Goal: Task Accomplishment & Management: Use online tool/utility

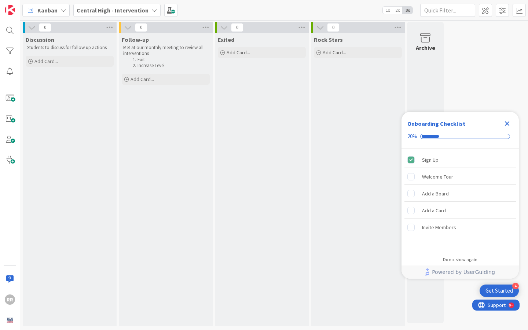
click at [508, 125] on icon "Close Checklist" at bounding box center [507, 123] width 5 height 5
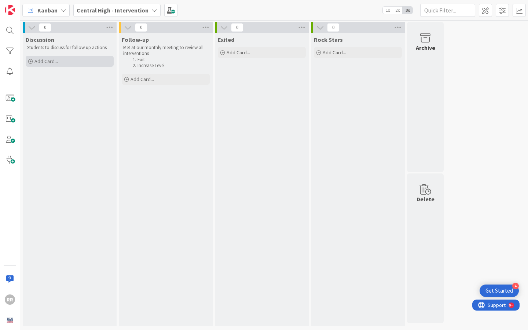
click at [47, 60] on span "Add Card..." at bounding box center [45, 61] width 23 height 7
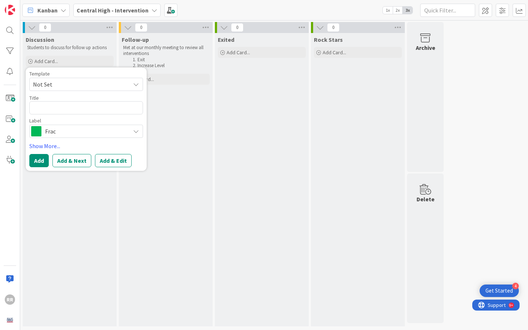
click at [94, 132] on span "Frac" at bounding box center [85, 131] width 81 height 10
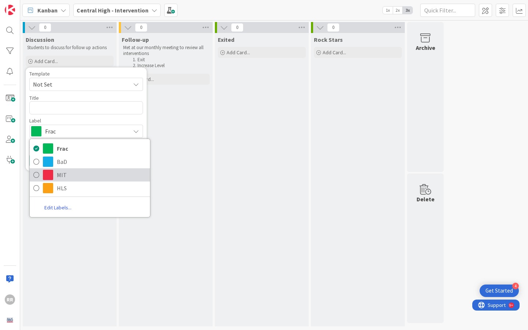
click at [79, 170] on span "MIT" at bounding box center [101, 174] width 89 height 11
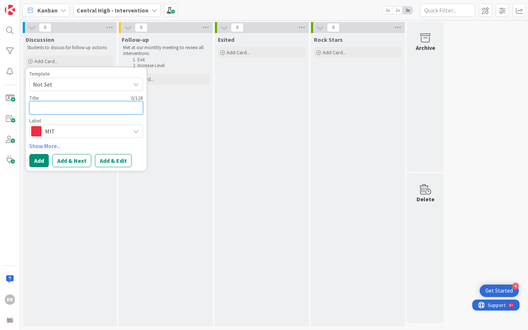
click at [92, 108] on textarea at bounding box center [86, 107] width 114 height 13
paste textarea "[PERSON_NAME], MUGISHA"
type textarea "x"
type textarea "[PERSON_NAME], MUGISHA"
click at [32, 106] on textarea "[PERSON_NAME], MUGISHA" at bounding box center [86, 107] width 114 height 13
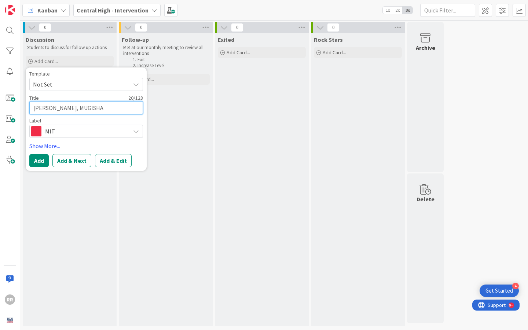
type textarea "x"
type textarea "MNKULABAYAGA, MUGISHA"
type textarea "x"
type textarea "MuNKULABAYAGA, MUGISHA"
type textarea "x"
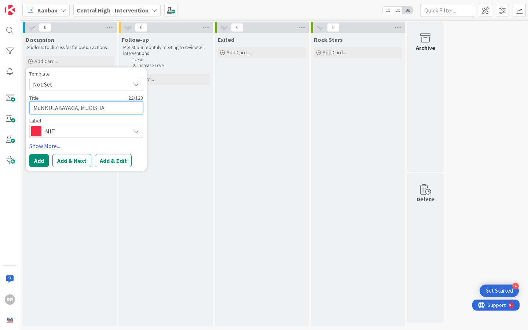
type textarea "MugNKULABAYAGA, MUGISHA"
type textarea "x"
type textarea "MugiNKULABAYAGA, MUGISHA"
type textarea "x"
type textarea "MugisNKULABAYAGA, MUGISHA"
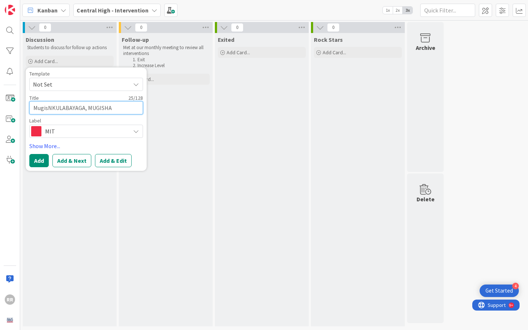
type textarea "x"
type textarea "MugishNKULABAYAGA, MUGISHA"
type textarea "x"
type textarea "MugishaNKULABAYAGA, MUGISHA"
type textarea "x"
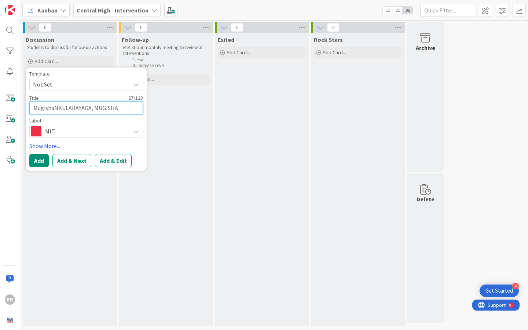
type textarea "[PERSON_NAME], MUGISHA"
click at [119, 109] on textarea "[PERSON_NAME], MUGISHA" at bounding box center [86, 107] width 114 height 13
type textarea "x"
type textarea "[PERSON_NAME]"
type textarea "x"
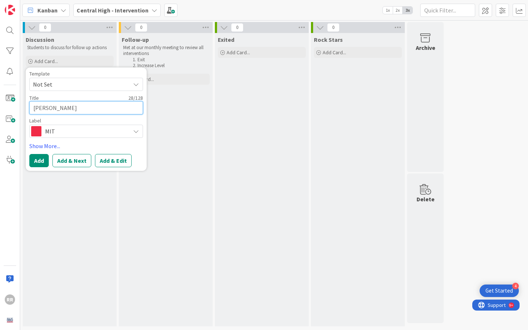
type textarea "[PERSON_NAME], MUGIS"
type textarea "x"
type textarea "[PERSON_NAME], MUGI"
type textarea "x"
type textarea "[PERSON_NAME], MUG"
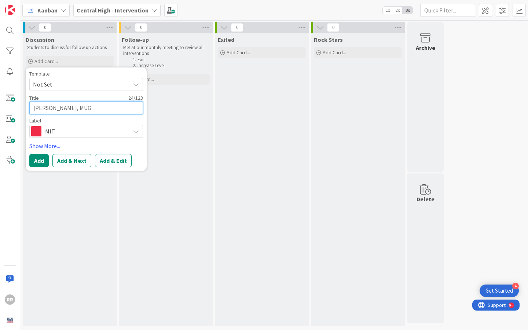
type textarea "x"
type textarea "[PERSON_NAME], MU"
type textarea "x"
type textarea "[PERSON_NAME], M"
type textarea "x"
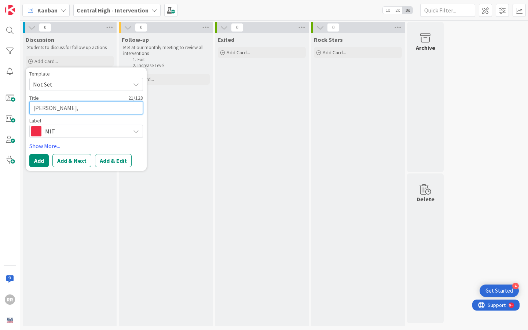
type textarea "[PERSON_NAME],"
click at [59, 110] on textarea "[PERSON_NAME]," at bounding box center [86, 107] width 114 height 13
type textarea "x"
type textarea "[PERSON_NAME],"
type textarea "x"
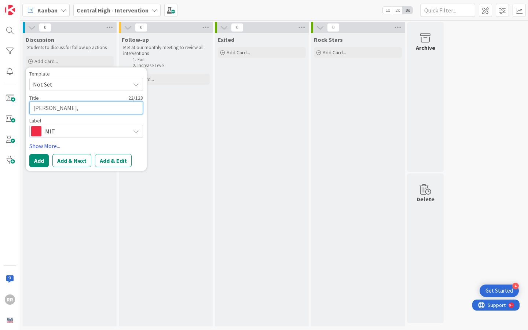
type textarea "[PERSON_NAME],"
type textarea "x"
type textarea "[PERSON_NAME],"
type textarea "x"
type textarea "[PERSON_NAME],"
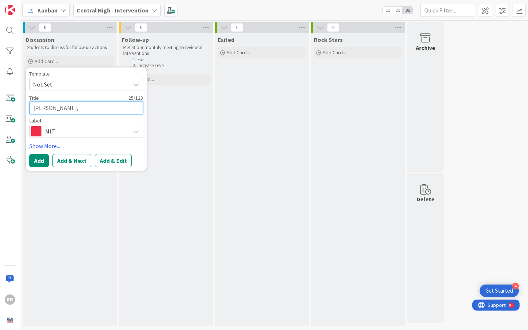
type textarea "x"
type textarea "Mugisha NkulabKULABAYAGA,"
type textarea "x"
type textarea "Mugisha NkulabaKULABAYAGA,"
type textarea "x"
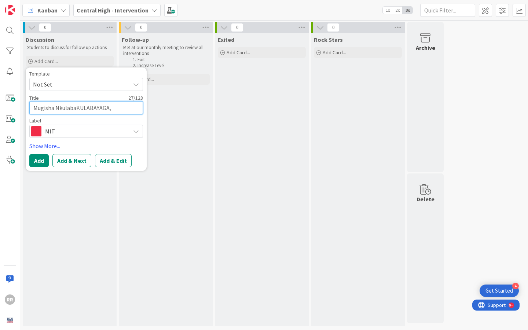
type textarea "[PERSON_NAME],"
type textarea "x"
type textarea "[PERSON_NAME],"
type textarea "x"
type textarea "[PERSON_NAME],"
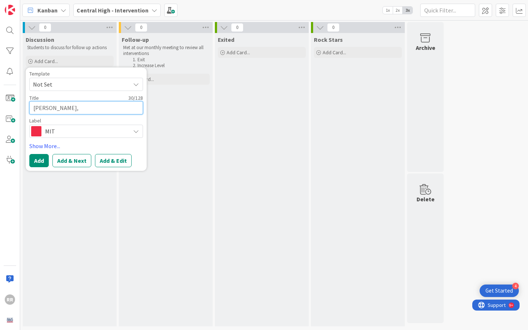
type textarea "x"
type textarea "[PERSON_NAME],"
type textarea "x"
type textarea "[PERSON_NAME],"
click at [123, 109] on textarea "[PERSON_NAME]," at bounding box center [86, 107] width 114 height 13
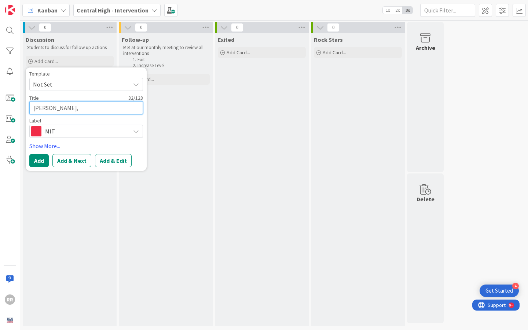
type textarea "x"
type textarea "[PERSON_NAME],"
type textarea "x"
type textarea "[PERSON_NAME]"
type textarea "x"
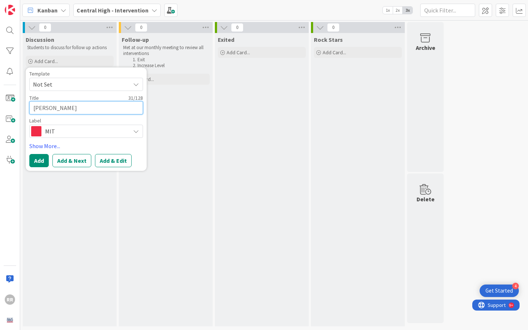
type textarea "[PERSON_NAME] KULABAYAG"
type textarea "x"
type textarea "[PERSON_NAME] KULABAYA"
type textarea "x"
type textarea "[PERSON_NAME] KULABAY"
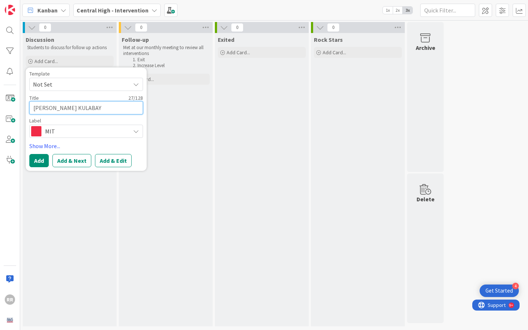
type textarea "x"
type textarea "[PERSON_NAME] KULABA"
type textarea "x"
type textarea "[PERSON_NAME] KULAB"
type textarea "x"
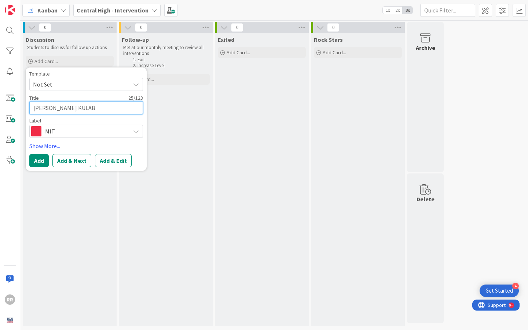
type textarea "[PERSON_NAME]"
type textarea "x"
type textarea "[PERSON_NAME] KUL"
type textarea "x"
type textarea "[PERSON_NAME] KU"
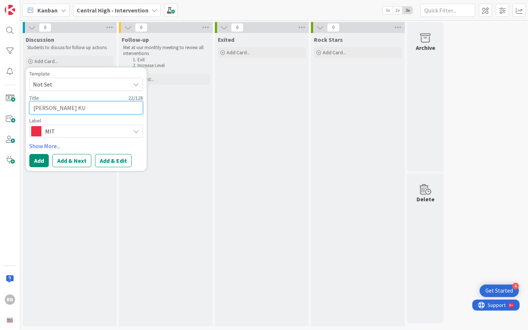
type textarea "x"
type textarea "[PERSON_NAME] K"
type textarea "x"
type textarea "[PERSON_NAME]"
click at [126, 87] on span "Not Set" at bounding box center [86, 84] width 114 height 13
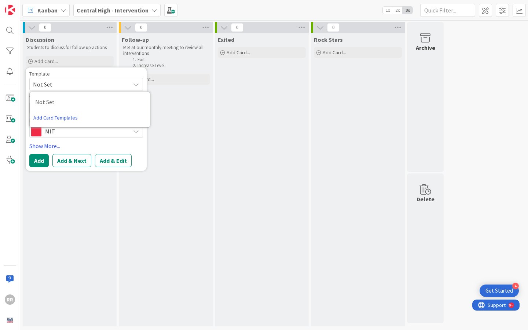
click at [183, 101] on div "Follow-up Met at our monthly meeting to review all interventions Exit Increase …" at bounding box center [166, 179] width 94 height 293
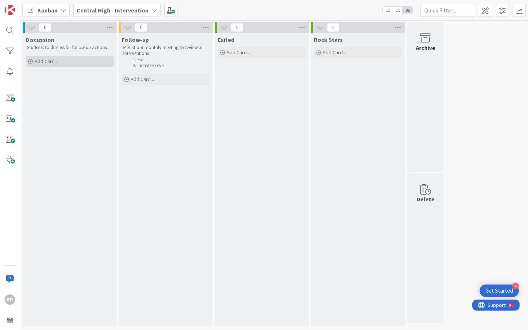
click at [71, 60] on div "Add Card..." at bounding box center [70, 61] width 88 height 11
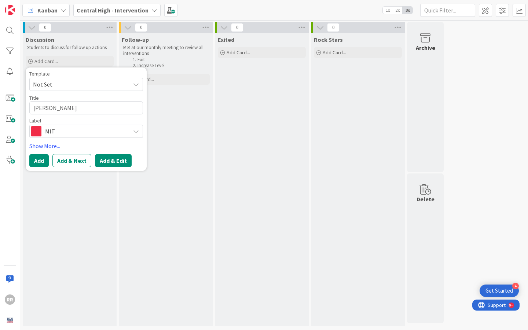
click at [111, 161] on button "Add & Edit" at bounding box center [113, 160] width 37 height 13
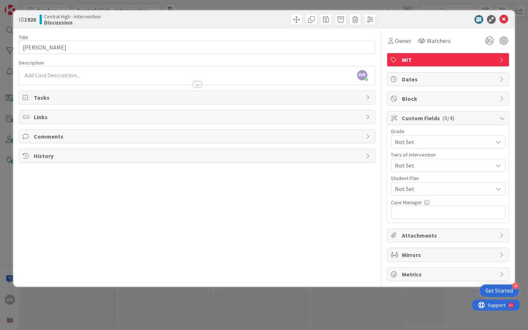
click at [156, 74] on div "RR [PERSON_NAME] joined 2 m ago" at bounding box center [197, 75] width 356 height 18
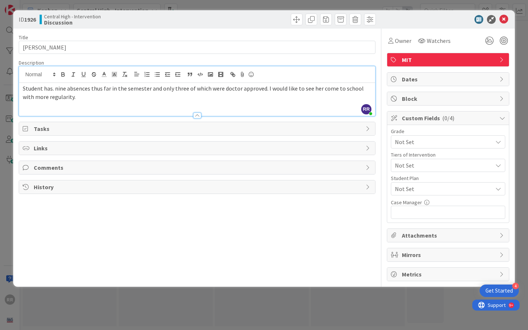
click at [24, 88] on span "Student has. nine absences thus far in the semester and only three of which wer…" at bounding box center [194, 93] width 342 height 16
click at [22, 89] on div "Student has. nine absences thus far in the semester and only three of which wer…" at bounding box center [197, 99] width 356 height 33
click at [22, 88] on div "9/2 Student has. nine absences thus far in the semester and only three of which…" at bounding box center [197, 99] width 356 height 33
click at [157, 74] on icon "button" at bounding box center [157, 74] width 7 height 7
click at [113, 99] on li "9/2 Student has. nine absences thus far in the semester and only three of which…" at bounding box center [202, 92] width 340 height 16
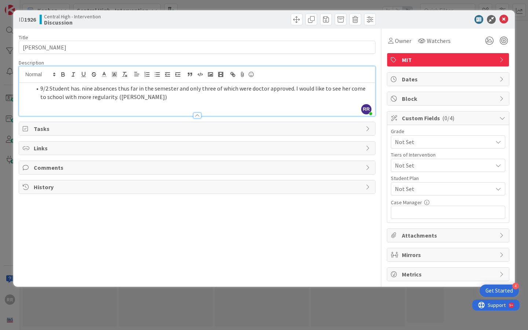
click at [486, 147] on span "Not Set" at bounding box center [442, 142] width 94 height 10
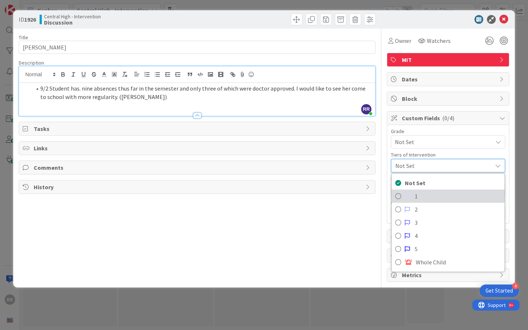
click at [460, 196] on span "1" at bounding box center [458, 196] width 86 height 11
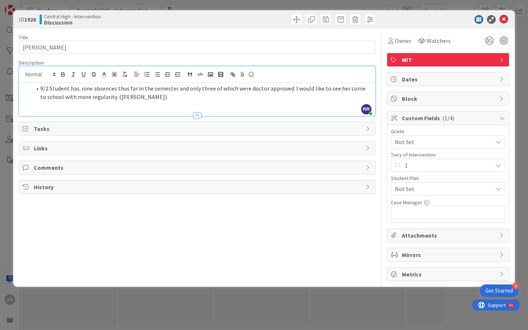
click at [438, 193] on span "Not Set" at bounding box center [444, 188] width 98 height 9
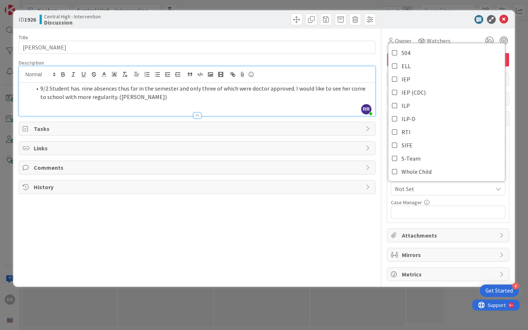
click at [345, 223] on div "Title 20 / 128 [PERSON_NAME] Description RR [PERSON_NAME] joined 3 m ago 9/2 St…" at bounding box center [197, 155] width 357 height 253
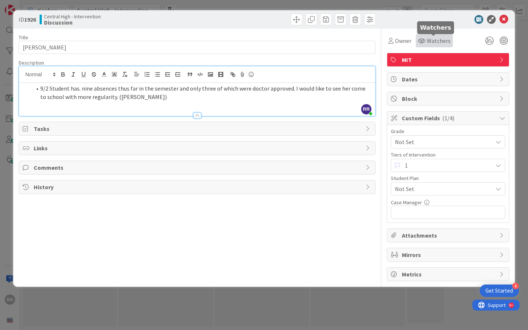
click at [423, 42] on icon at bounding box center [421, 41] width 7 height 6
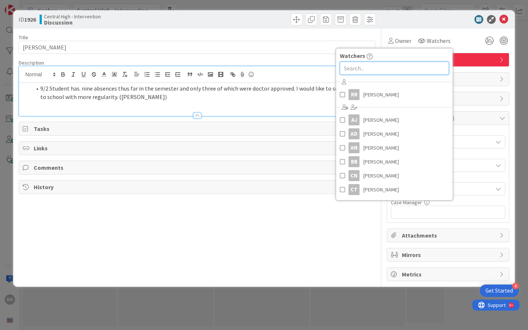
click at [399, 66] on input "text" at bounding box center [394, 68] width 109 height 13
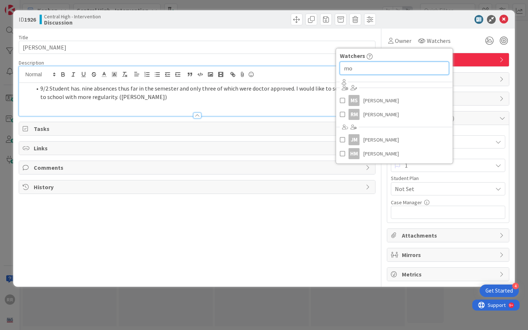
type input "m"
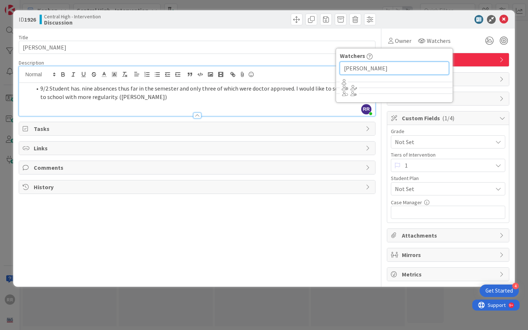
type input "[PERSON_NAME]"
click at [246, 202] on div "Title 20 / 128 [PERSON_NAME] Description RR [PERSON_NAME] joined 4 m ago 9/2 St…" at bounding box center [197, 155] width 357 height 253
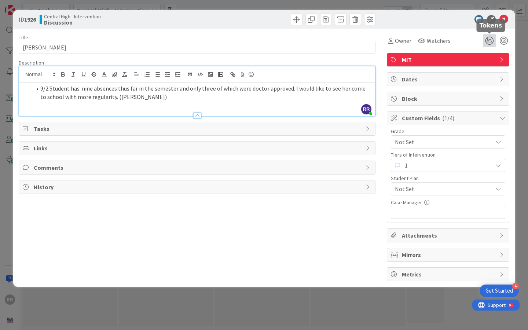
click at [492, 41] on icon at bounding box center [489, 40] width 13 height 13
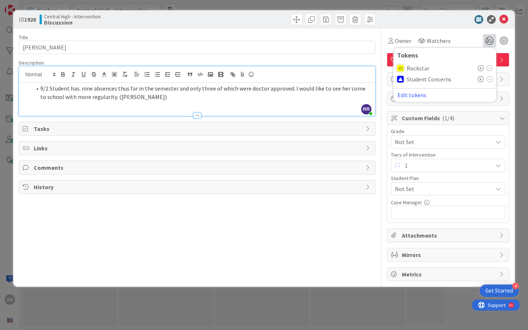
click at [481, 80] on icon at bounding box center [481, 79] width 6 height 6
click at [352, 60] on div "Description" at bounding box center [197, 62] width 357 height 7
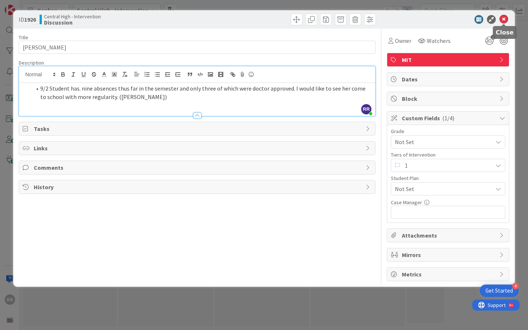
click at [504, 22] on icon at bounding box center [503, 19] width 9 height 9
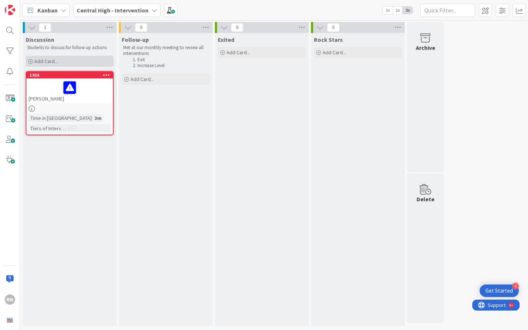
click at [64, 62] on div "Add Card..." at bounding box center [70, 61] width 88 height 11
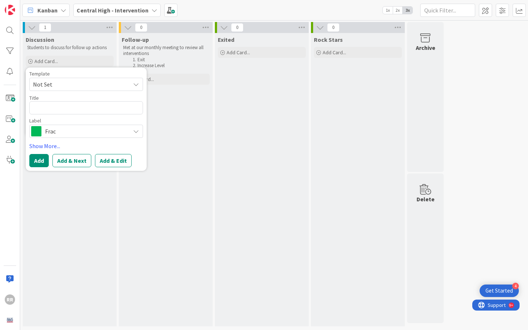
click at [100, 132] on span "Frac" at bounding box center [85, 131] width 81 height 10
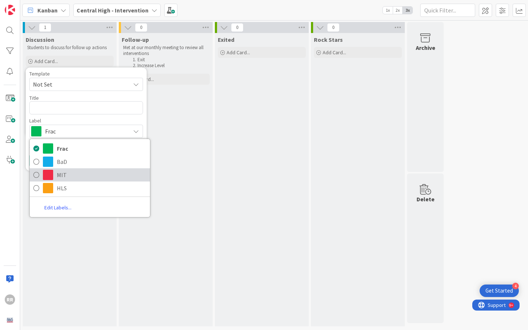
click at [90, 173] on span "MIT" at bounding box center [101, 174] width 89 height 11
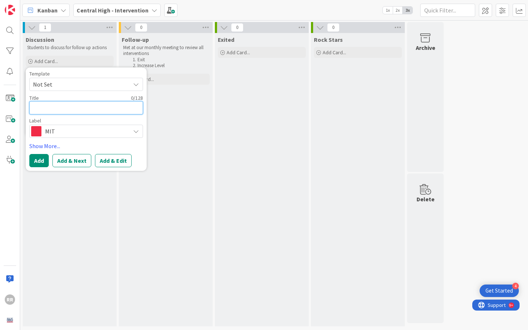
click at [81, 110] on textarea at bounding box center [86, 107] width 114 height 13
paste textarea "[PERSON_NAME]"
type textarea "x"
type textarea "[PERSON_NAME]"
click at [115, 161] on button "Add & Edit" at bounding box center [113, 160] width 37 height 13
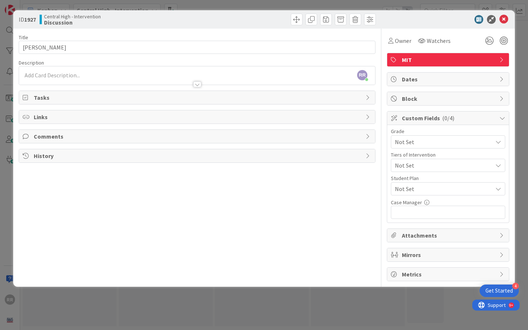
click at [181, 74] on div "RR [PERSON_NAME] just joined" at bounding box center [197, 75] width 356 height 18
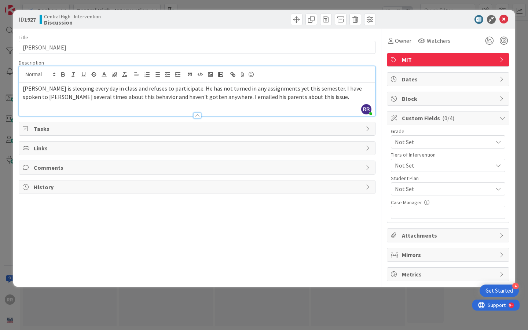
click at [25, 89] on span "[PERSON_NAME] is sleeping every day in class and refuses to participate. He has…" at bounding box center [193, 93] width 340 height 16
click at [23, 89] on span "9/2 [PERSON_NAME] is sleeping every day in class and refuses to participate. He…" at bounding box center [197, 93] width 349 height 16
click at [158, 74] on line "button" at bounding box center [157, 74] width 3 height 0
click at [340, 99] on li "9/2 [PERSON_NAME] is sleeping every day in class and refuses to participate. He…" at bounding box center [202, 96] width 340 height 25
click at [349, 98] on span "9/2 [PERSON_NAME] is sleeping every day in class and refuses to participate. He…" at bounding box center [203, 97] width 327 height 24
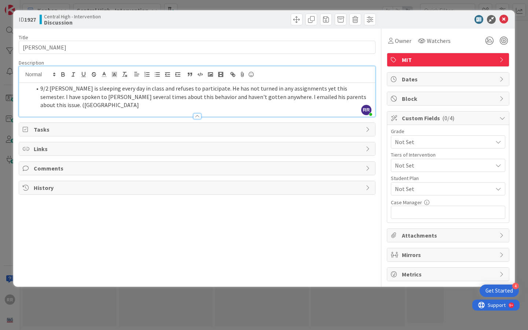
click at [353, 98] on span "9/2 [PERSON_NAME] is sleeping every day in class and refuses to participate. He…" at bounding box center [203, 97] width 327 height 24
click at [358, 98] on span "9/2 [PERSON_NAME] is sleeping every day in class and refuses to participate. He…" at bounding box center [203, 97] width 327 height 24
click at [368, 99] on li "9/2 [PERSON_NAME] is sleeping every day in class and refuses to participate. He…" at bounding box center [202, 96] width 340 height 25
click at [349, 97] on span "9/2 [PERSON_NAME] is sleeping every day in class and refuses to participate. He…" at bounding box center [203, 97] width 327 height 24
click at [433, 43] on span "Watchers" at bounding box center [439, 40] width 24 height 9
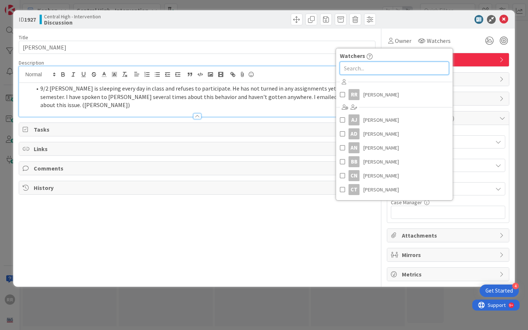
click at [419, 66] on input "text" at bounding box center [394, 68] width 109 height 13
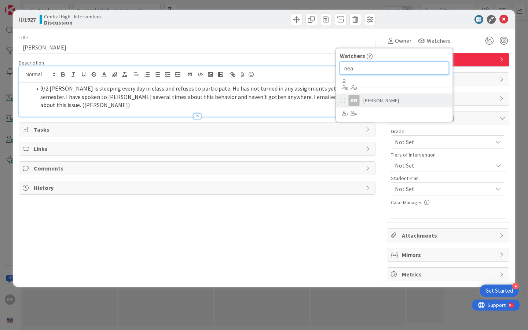
type input "nea"
click at [432, 99] on link "AN [PERSON_NAME]" at bounding box center [394, 100] width 117 height 14
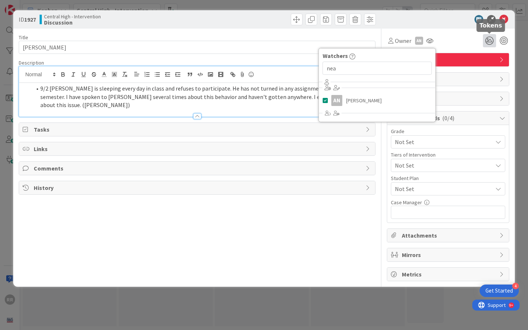
click at [491, 41] on icon at bounding box center [489, 40] width 13 height 13
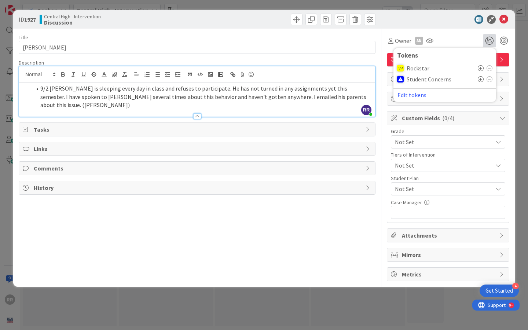
click at [481, 80] on icon at bounding box center [481, 79] width 6 height 6
click at [352, 58] on div "Title 15 / 128 [PERSON_NAME] Description RR [PERSON_NAME] just joined 9/2 [PERS…" at bounding box center [197, 155] width 357 height 253
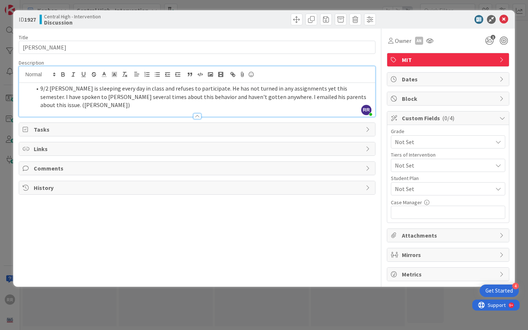
click at [435, 147] on span "Not Set" at bounding box center [442, 142] width 94 height 10
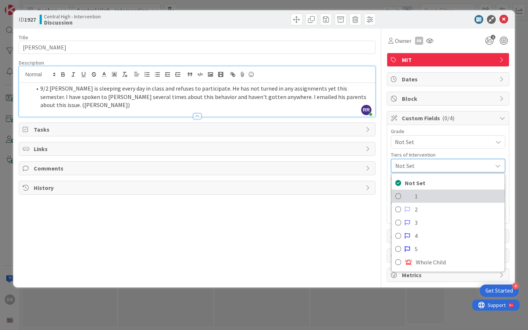
click at [431, 198] on span "1" at bounding box center [458, 196] width 86 height 11
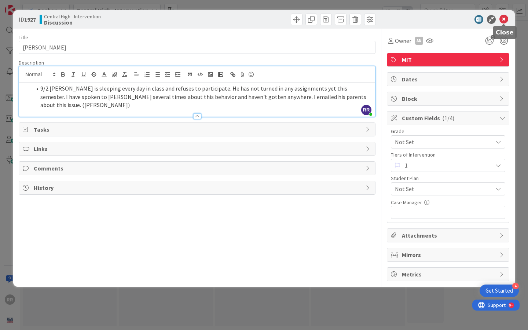
click at [507, 19] on icon at bounding box center [503, 19] width 9 height 9
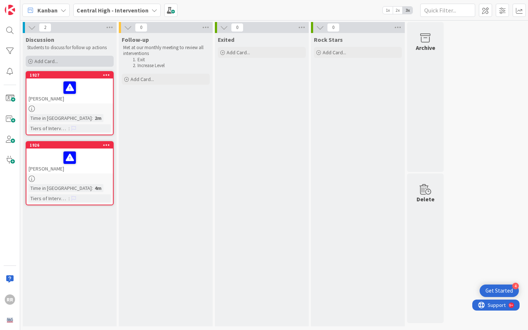
click at [55, 60] on span "Add Card..." at bounding box center [45, 61] width 23 height 7
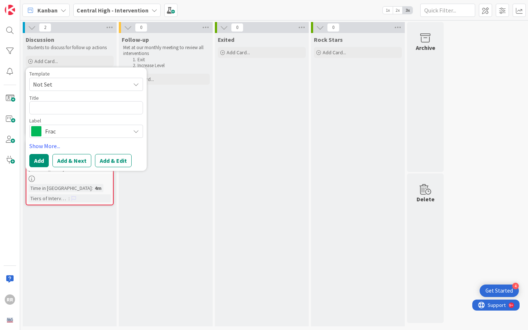
click at [117, 129] on span "Frac" at bounding box center [85, 131] width 81 height 10
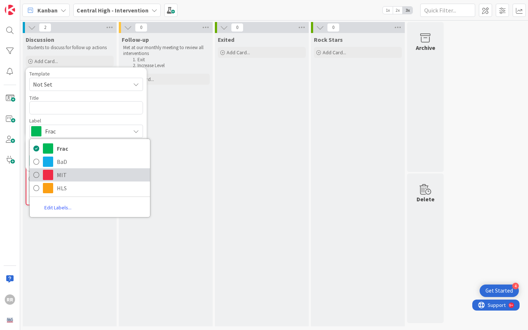
click at [102, 172] on span "MIT" at bounding box center [101, 174] width 89 height 11
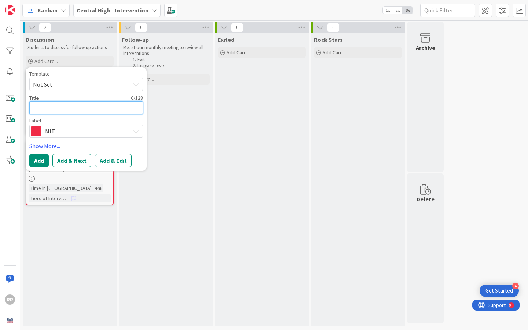
click at [92, 111] on textarea at bounding box center [86, 107] width 114 height 13
paste textarea "[PERSON_NAME]"
type textarea "x"
type textarea "[PERSON_NAME]"
drag, startPoint x: 74, startPoint y: 107, endPoint x: 56, endPoint y: 107, distance: 18.3
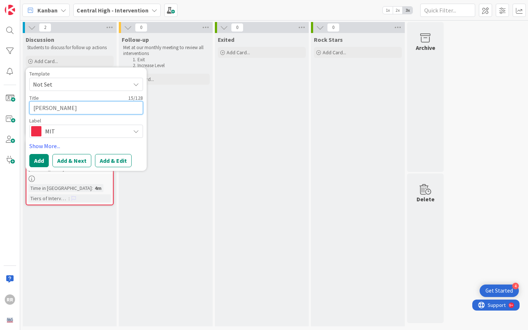
click at [56, 107] on textarea "[PERSON_NAME]" at bounding box center [86, 107] width 114 height 13
type textarea "x"
type textarea "[PERSON_NAME],"
type textarea "x"
type textarea "[PERSON_NAME]"
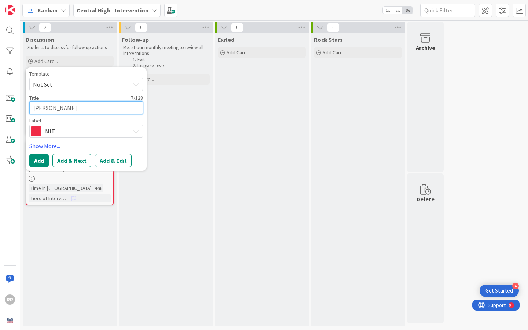
click at [33, 107] on textarea "[PERSON_NAME]" at bounding box center [86, 107] width 114 height 13
paste textarea "[PERSON_NAME]"
type textarea "x"
type textarea "JaylinJohnson"
type textarea "x"
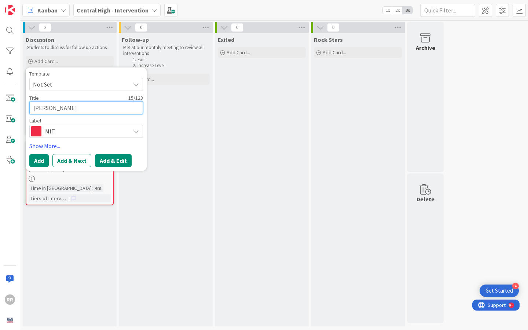
type textarea "[PERSON_NAME]"
click at [115, 158] on button "Add & Edit" at bounding box center [113, 160] width 37 height 13
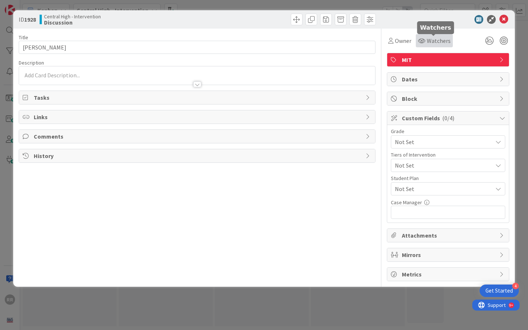
click at [444, 41] on span "Watchers" at bounding box center [439, 40] width 24 height 9
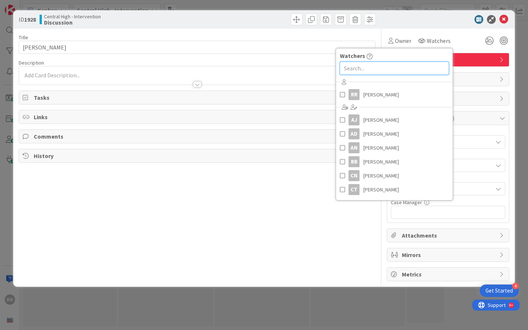
click at [405, 66] on input "text" at bounding box center [394, 68] width 109 height 13
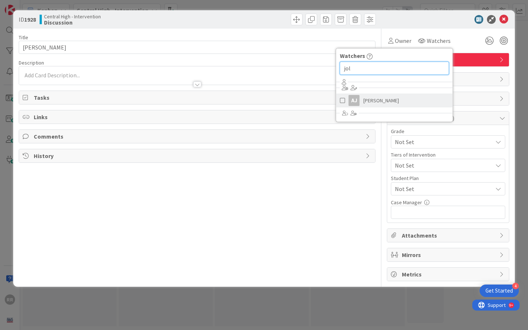
type input "jol"
click at [405, 98] on link "[PERSON_NAME] [PERSON_NAME]" at bounding box center [394, 100] width 117 height 14
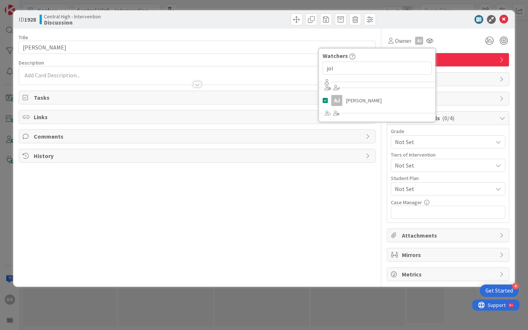
click at [461, 36] on div "Owner AJ Watchers [PERSON_NAME] [PERSON_NAME]" at bounding box center [448, 40] width 122 height 13
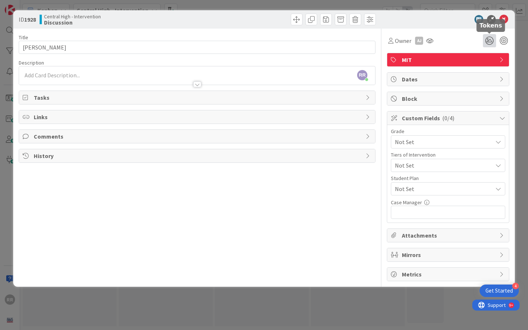
click at [487, 41] on icon at bounding box center [489, 40] width 13 height 13
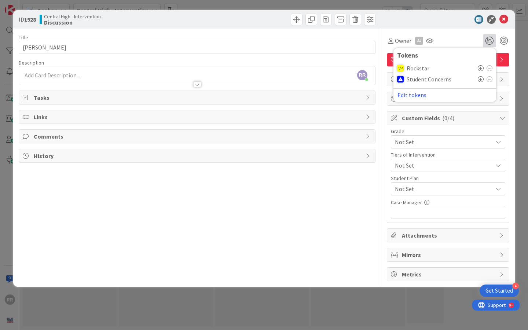
click at [479, 79] on icon at bounding box center [481, 79] width 6 height 6
click at [464, 37] on div "Owner AJ Watchers [PERSON_NAME] [PERSON_NAME] 1 Tokens Rockstar Student Concern…" at bounding box center [448, 40] width 122 height 13
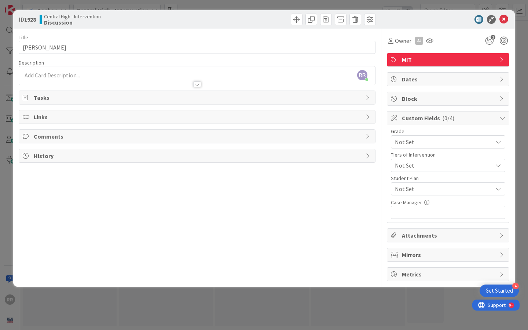
click at [129, 73] on div "RR [PERSON_NAME] just joined" at bounding box center [197, 75] width 356 height 18
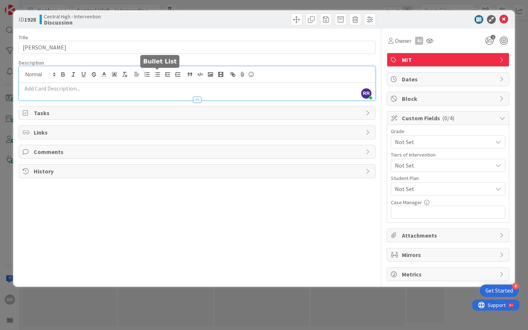
click at [156, 75] on icon "button" at bounding box center [157, 74] width 7 height 7
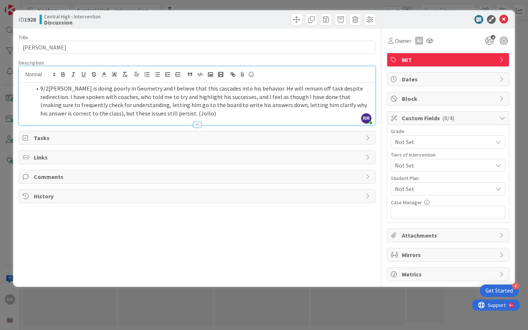
click at [472, 140] on span "Not Set" at bounding box center [442, 142] width 94 height 10
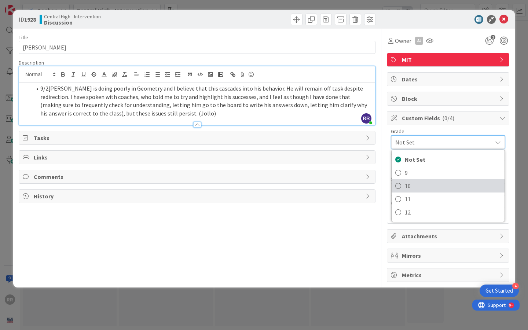
click at [452, 188] on span "10" at bounding box center [453, 185] width 96 height 11
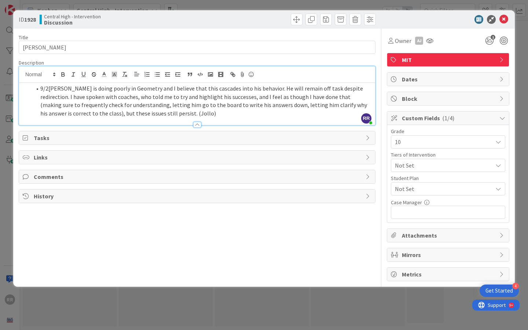
click at [456, 147] on span "Not Set" at bounding box center [442, 142] width 94 height 10
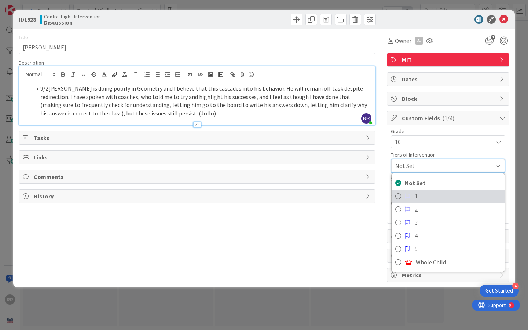
click at [449, 195] on span "1" at bounding box center [458, 196] width 86 height 11
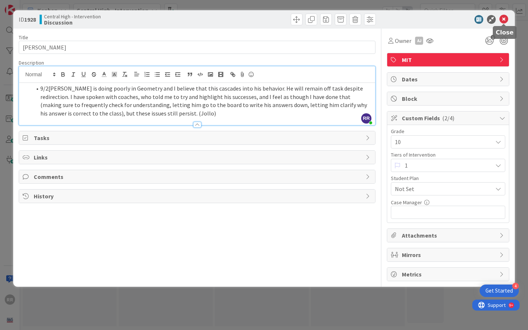
click at [504, 19] on icon at bounding box center [503, 19] width 9 height 9
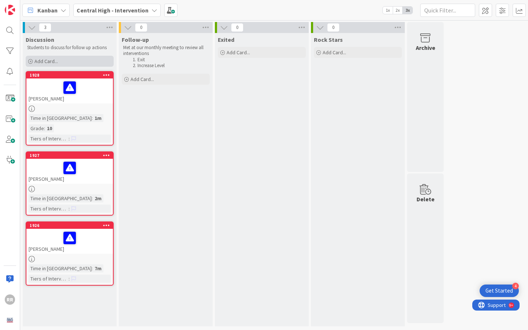
click at [71, 60] on div "Add Card..." at bounding box center [70, 61] width 88 height 11
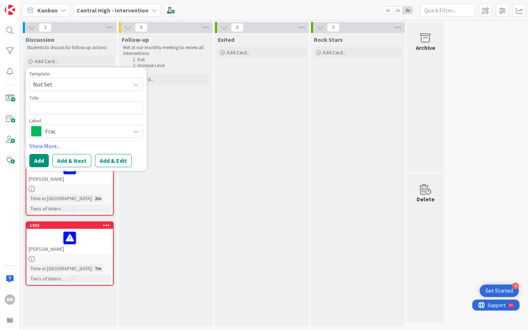
click at [117, 137] on div "Frac" at bounding box center [86, 131] width 114 height 13
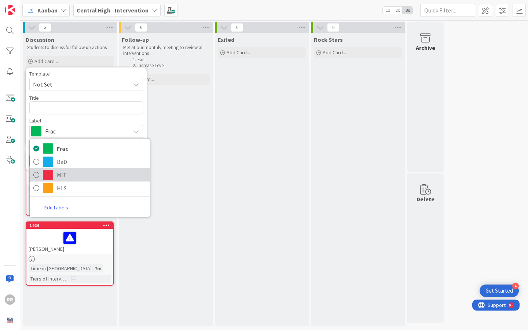
click at [111, 171] on span "MIT" at bounding box center [101, 174] width 89 height 11
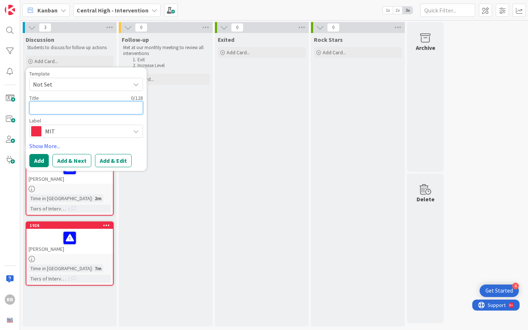
click at [96, 111] on textarea at bounding box center [86, 107] width 114 height 13
paste textarea "[PERSON_NAME]"
type textarea "x"
type textarea "[PERSON_NAME]"
click at [109, 159] on button "Add & Edit" at bounding box center [113, 160] width 37 height 13
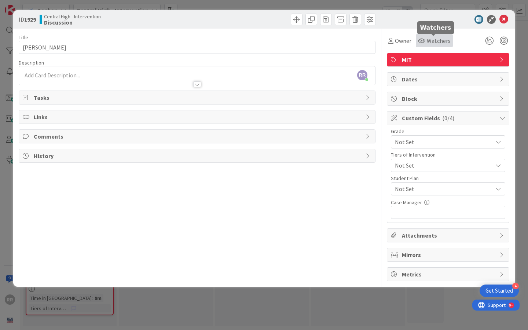
click at [432, 41] on span "Watchers" at bounding box center [439, 40] width 24 height 9
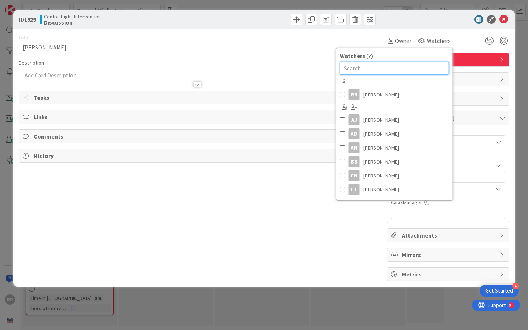
click at [380, 70] on input "text" at bounding box center [394, 68] width 109 height 13
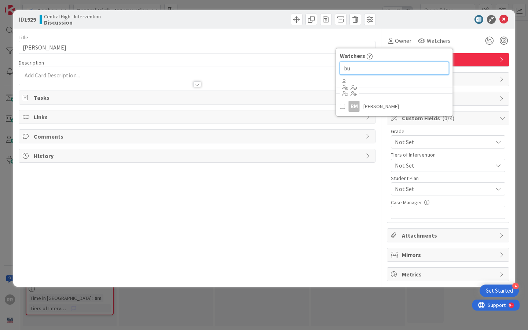
type input "b"
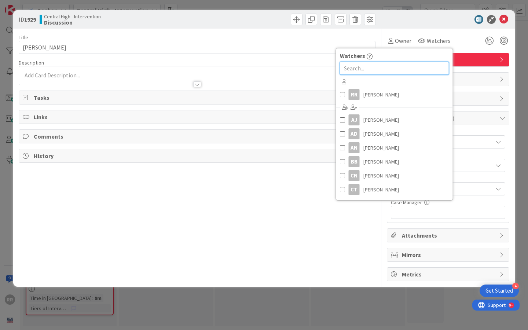
type input "b"
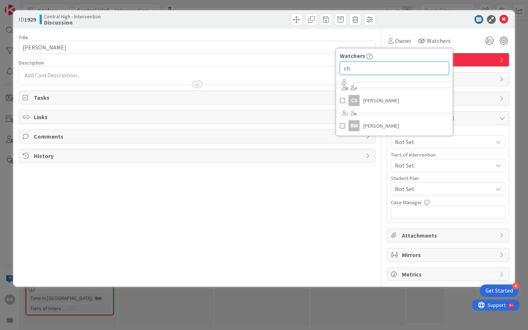
type input "c"
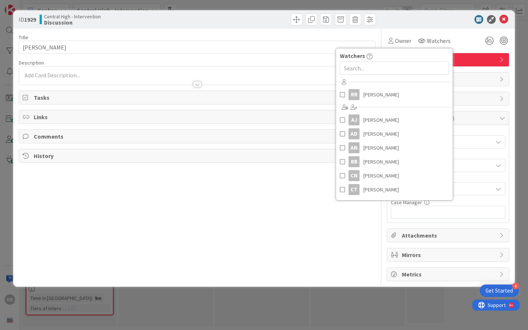
click at [157, 79] on div at bounding box center [197, 81] width 356 height 8
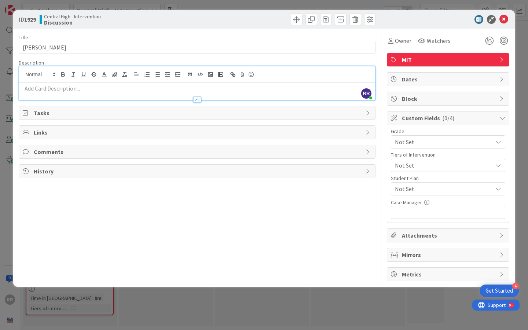
click at [143, 88] on p at bounding box center [197, 88] width 349 height 8
click at [469, 147] on span "Not Set" at bounding box center [442, 142] width 94 height 10
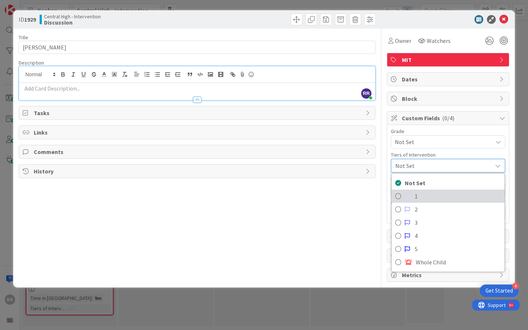
click at [449, 201] on span "1" at bounding box center [458, 196] width 86 height 11
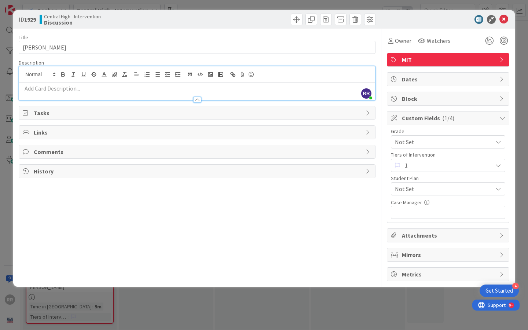
click at [198, 87] on p at bounding box center [197, 88] width 349 height 8
click at [156, 75] on icon "button" at bounding box center [157, 74] width 7 height 7
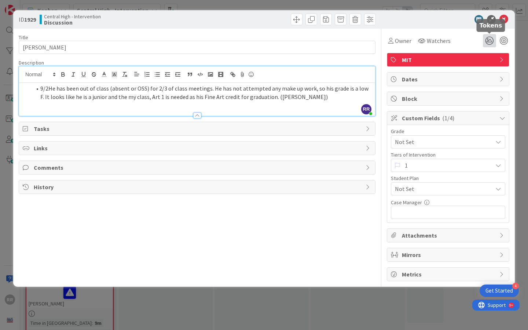
click at [493, 40] on icon at bounding box center [489, 40] width 13 height 13
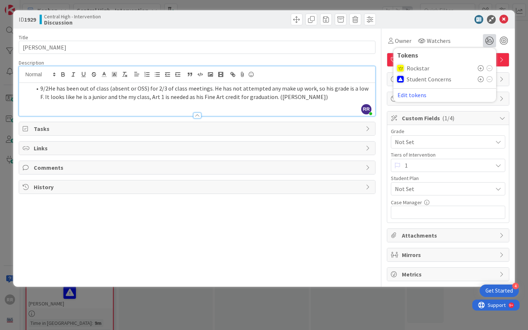
click at [481, 80] on icon at bounding box center [481, 79] width 6 height 6
click at [462, 30] on div "Owner Watchers Watchers [PERSON_NAME] [PERSON_NAME] [PERSON_NAME] AD [PERSON_NA…" at bounding box center [448, 38] width 122 height 19
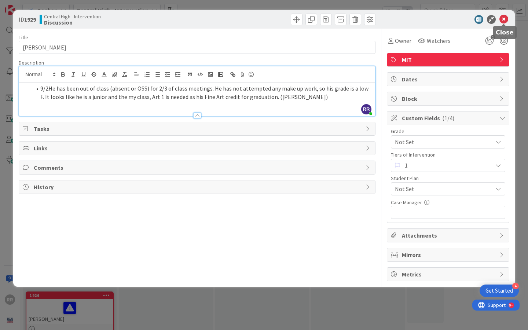
click at [505, 17] on icon at bounding box center [503, 19] width 9 height 9
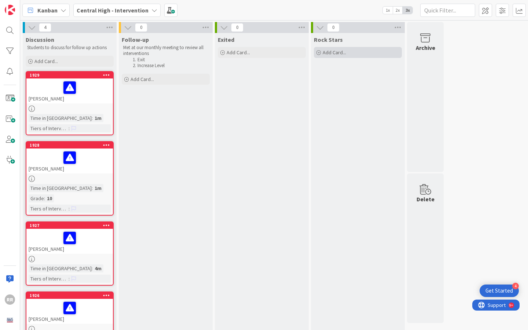
click at [334, 51] on span "Add Card..." at bounding box center [334, 52] width 23 height 7
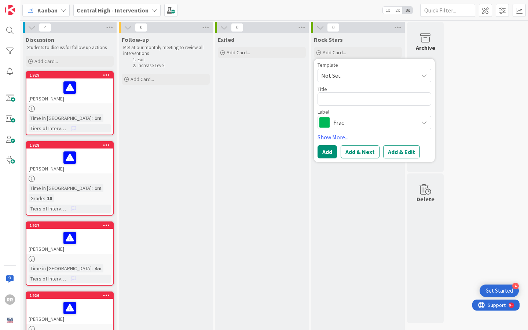
click at [360, 128] on div "Frac" at bounding box center [374, 122] width 114 height 13
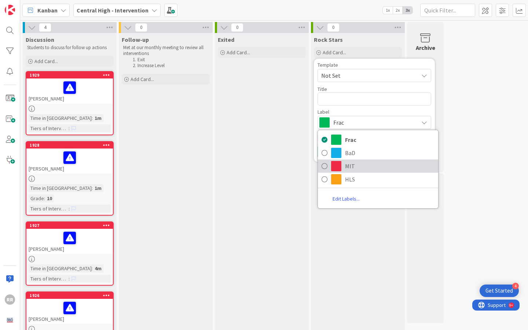
click at [363, 166] on span "MIT" at bounding box center [389, 166] width 89 height 11
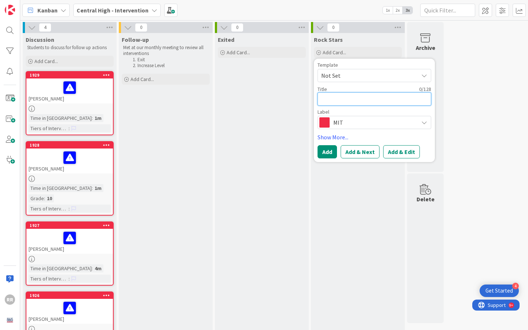
click at [352, 101] on textarea at bounding box center [374, 98] width 114 height 13
paste textarea "Dieme Maki"
type textarea "x"
type textarea "Dieme Maki"
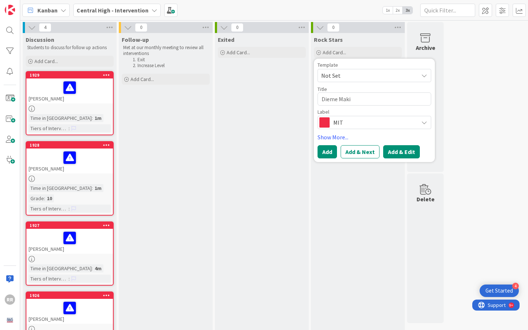
click at [401, 155] on button "Add & Edit" at bounding box center [401, 151] width 37 height 13
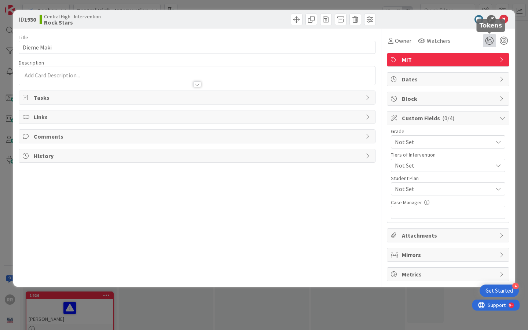
click at [489, 43] on icon at bounding box center [489, 40] width 13 height 13
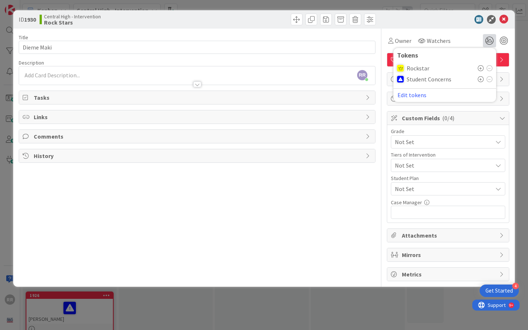
click at [482, 67] on icon at bounding box center [481, 68] width 6 height 6
click at [457, 37] on div "Owner Watchers 1 Tokens Rockstar ( 1 ) Student Concerns Edit tokens" at bounding box center [448, 40] width 122 height 13
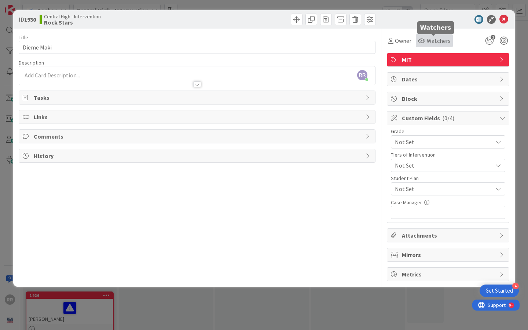
click at [431, 41] on span "Watchers" at bounding box center [439, 40] width 24 height 9
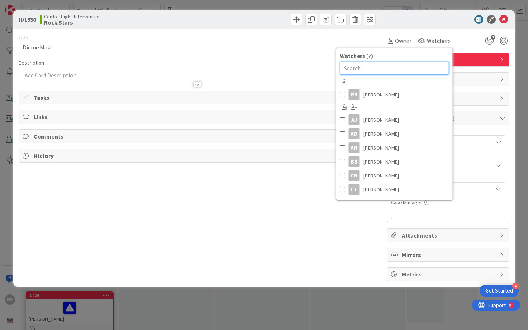
click at [402, 65] on input "text" at bounding box center [394, 68] width 109 height 13
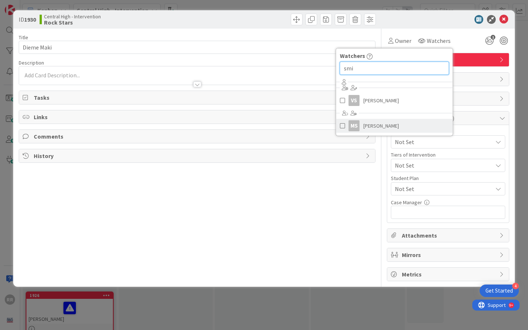
type input "smi"
click at [398, 124] on link "MS [PERSON_NAME]" at bounding box center [394, 126] width 117 height 14
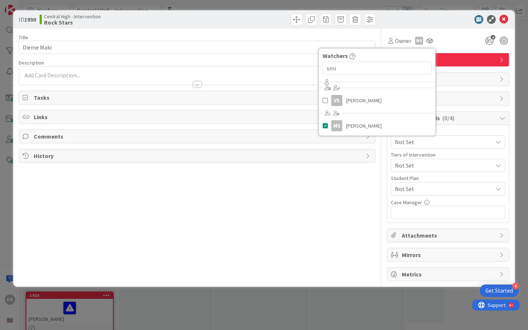
click at [141, 73] on div "RR [PERSON_NAME] just joined" at bounding box center [197, 75] width 356 height 18
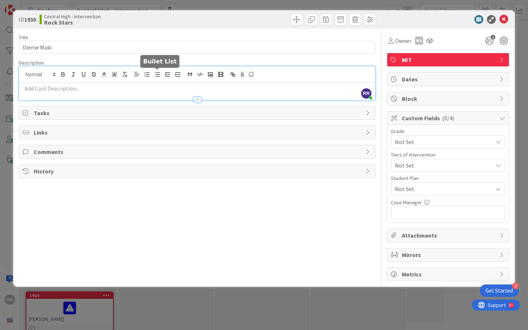
click at [157, 73] on icon "button" at bounding box center [157, 74] width 7 height 7
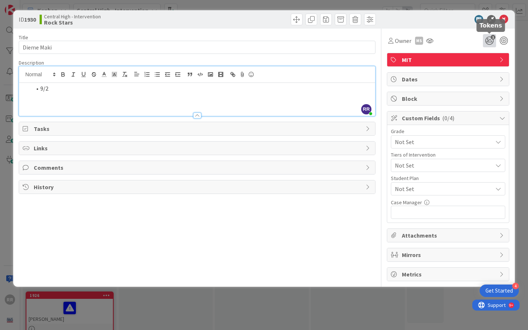
click at [491, 42] on icon "1" at bounding box center [489, 40] width 13 height 13
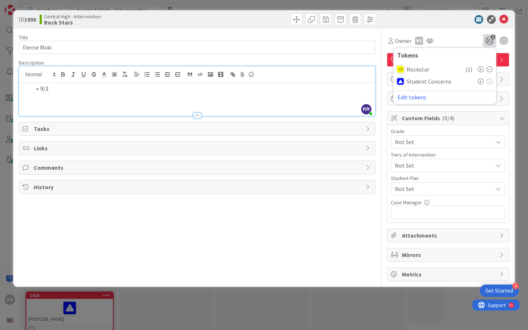
click at [456, 40] on div "Owner MS [PERSON_NAME] smi VS [PERSON_NAME] MS [PERSON_NAME] 1 Tokens Rockstar …" at bounding box center [448, 40] width 122 height 13
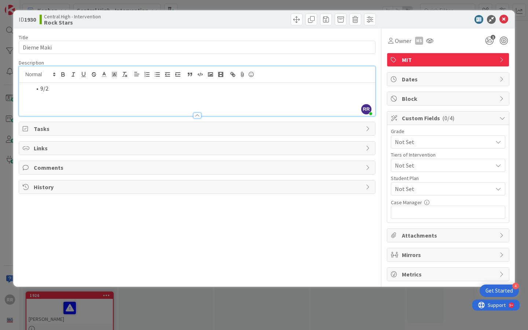
click at [166, 99] on div "9/2" at bounding box center [197, 99] width 356 height 33
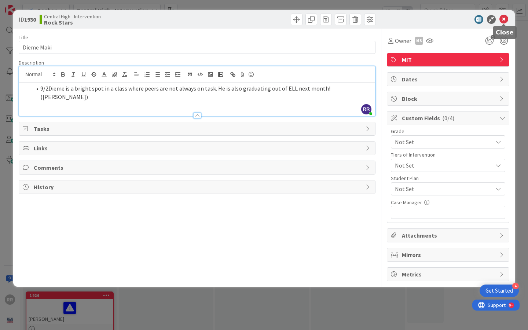
click at [503, 20] on icon at bounding box center [503, 19] width 9 height 9
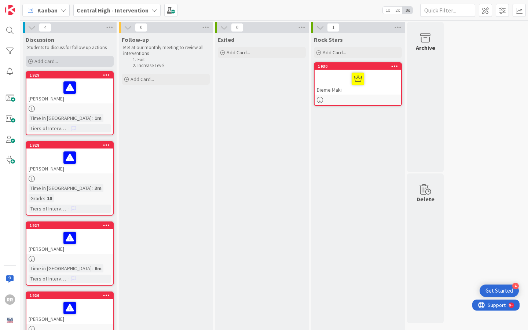
click at [54, 61] on span "Add Card..." at bounding box center [45, 61] width 23 height 7
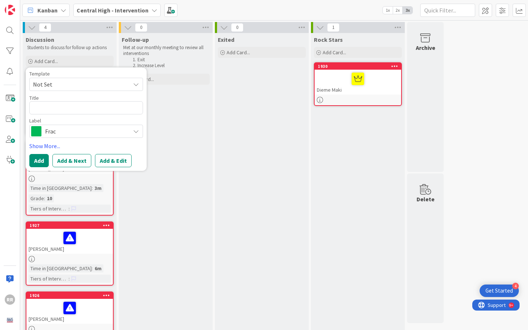
click at [93, 138] on div "Template Not Set Not Set Add Card Templates Title 0 / 128 Label Frac Frac BaD M…" at bounding box center [86, 119] width 114 height 96
click at [94, 133] on span "Frac" at bounding box center [85, 131] width 81 height 10
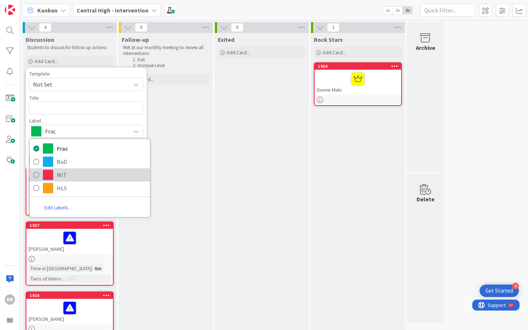
click at [92, 177] on span "MIT" at bounding box center [101, 174] width 89 height 11
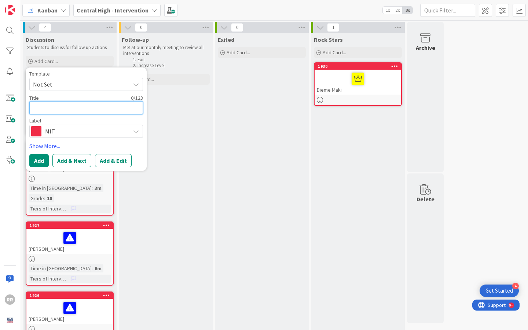
click at [70, 110] on textarea at bounding box center [86, 107] width 114 height 13
paste textarea "[PERSON_NAME]"
type textarea "x"
type textarea "[PERSON_NAME]"
click at [116, 159] on button "Add & Edit" at bounding box center [113, 160] width 37 height 13
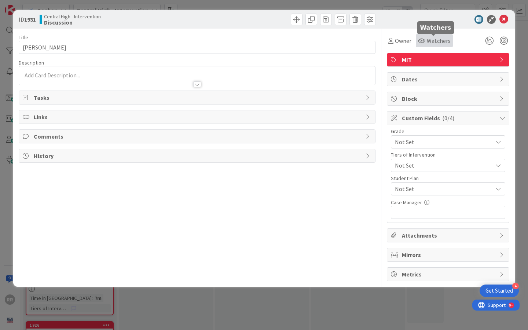
click at [437, 38] on span "Watchers" at bounding box center [439, 40] width 24 height 9
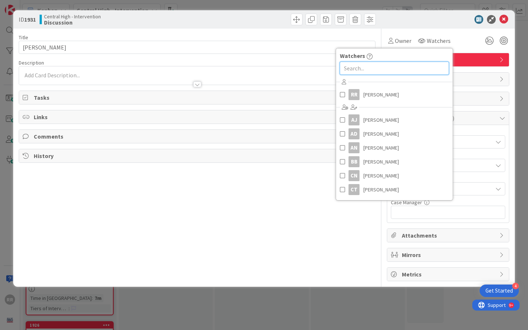
click at [410, 71] on input "text" at bounding box center [394, 68] width 109 height 13
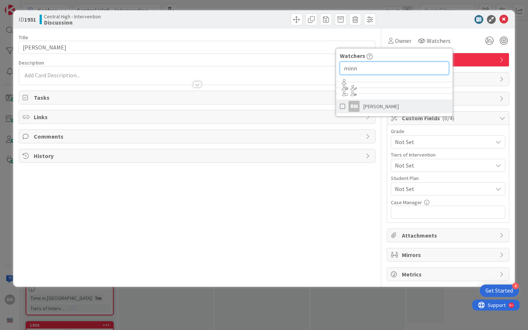
type input "minn"
click at [416, 106] on link "RM [PERSON_NAME]" at bounding box center [394, 106] width 117 height 14
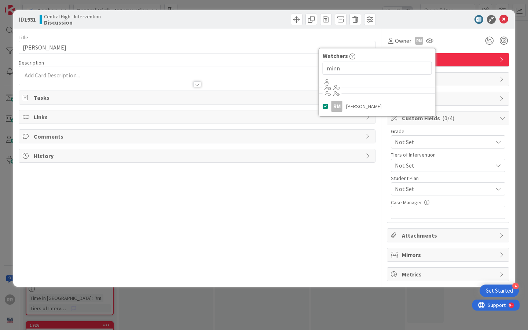
click at [181, 72] on div "RR [PERSON_NAME] just joined" at bounding box center [197, 75] width 356 height 18
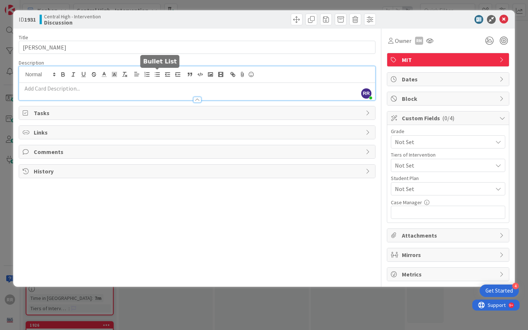
click at [156, 73] on icon "button" at bounding box center [157, 74] width 7 height 7
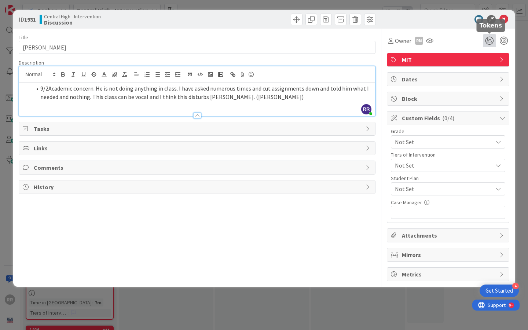
click at [488, 39] on icon at bounding box center [489, 40] width 13 height 13
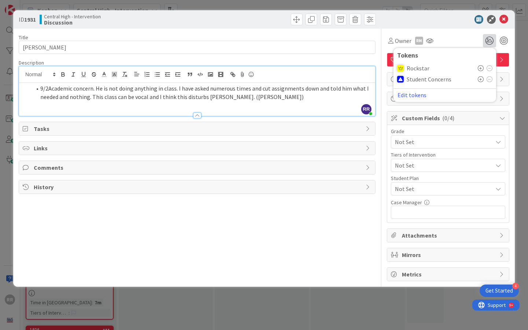
click at [480, 80] on icon at bounding box center [481, 79] width 6 height 6
click at [481, 147] on span "Not Set" at bounding box center [442, 142] width 94 height 10
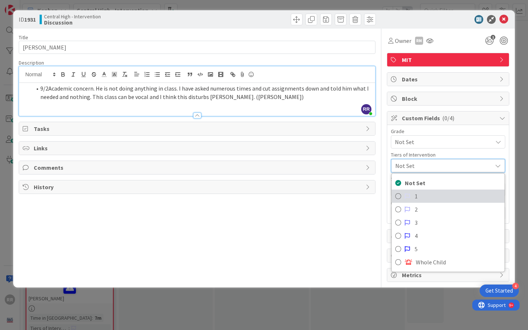
click at [471, 191] on span "1" at bounding box center [458, 196] width 86 height 11
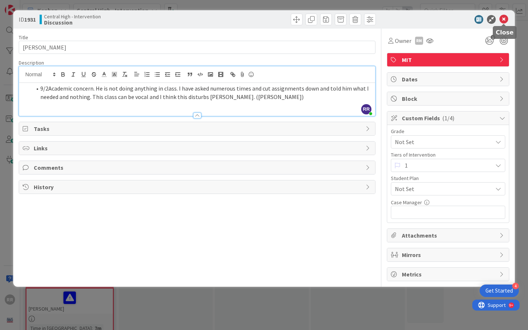
click at [503, 22] on icon at bounding box center [503, 19] width 9 height 9
